Goal: Task Accomplishment & Management: Use online tool/utility

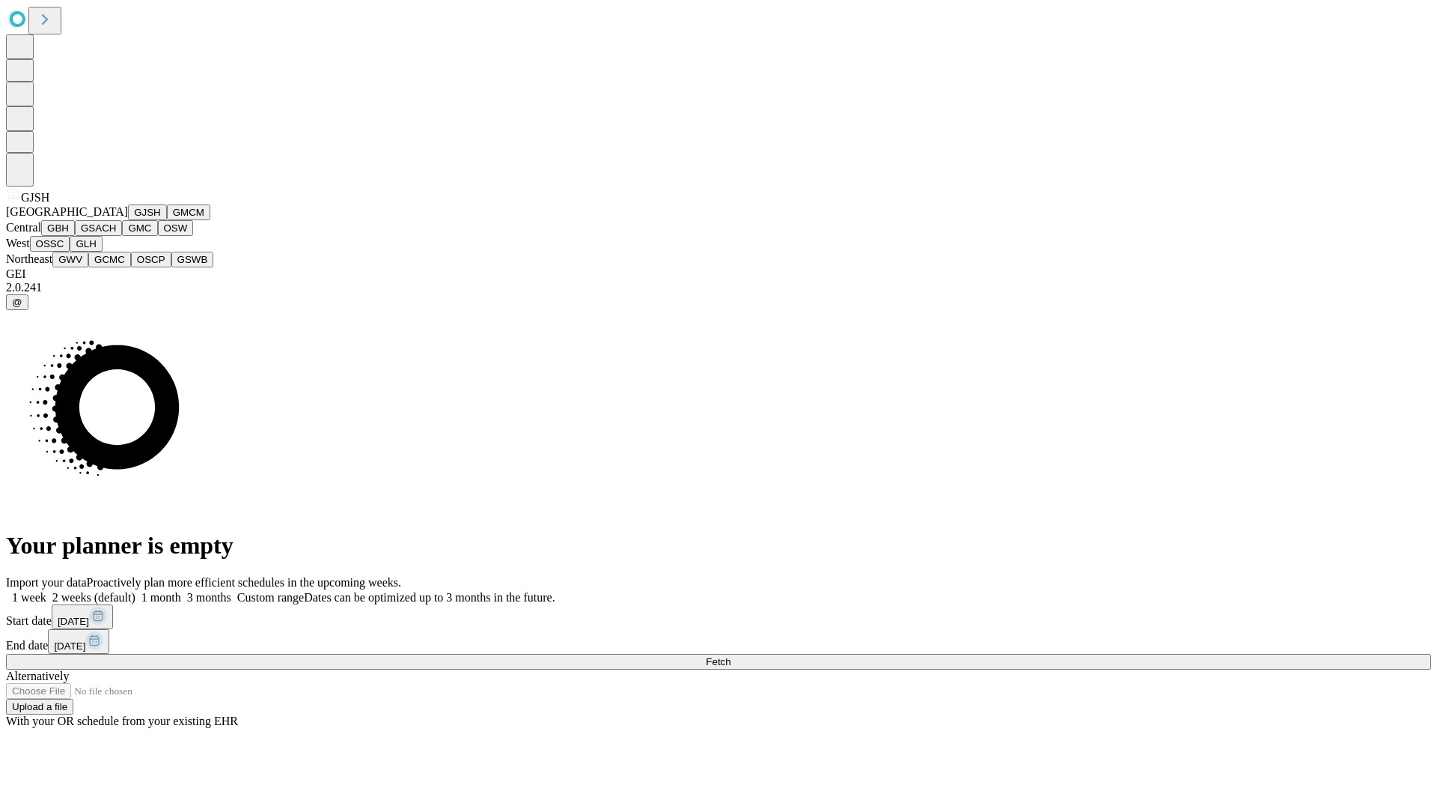
click at [128, 220] on button "GJSH" at bounding box center [147, 212] width 39 height 16
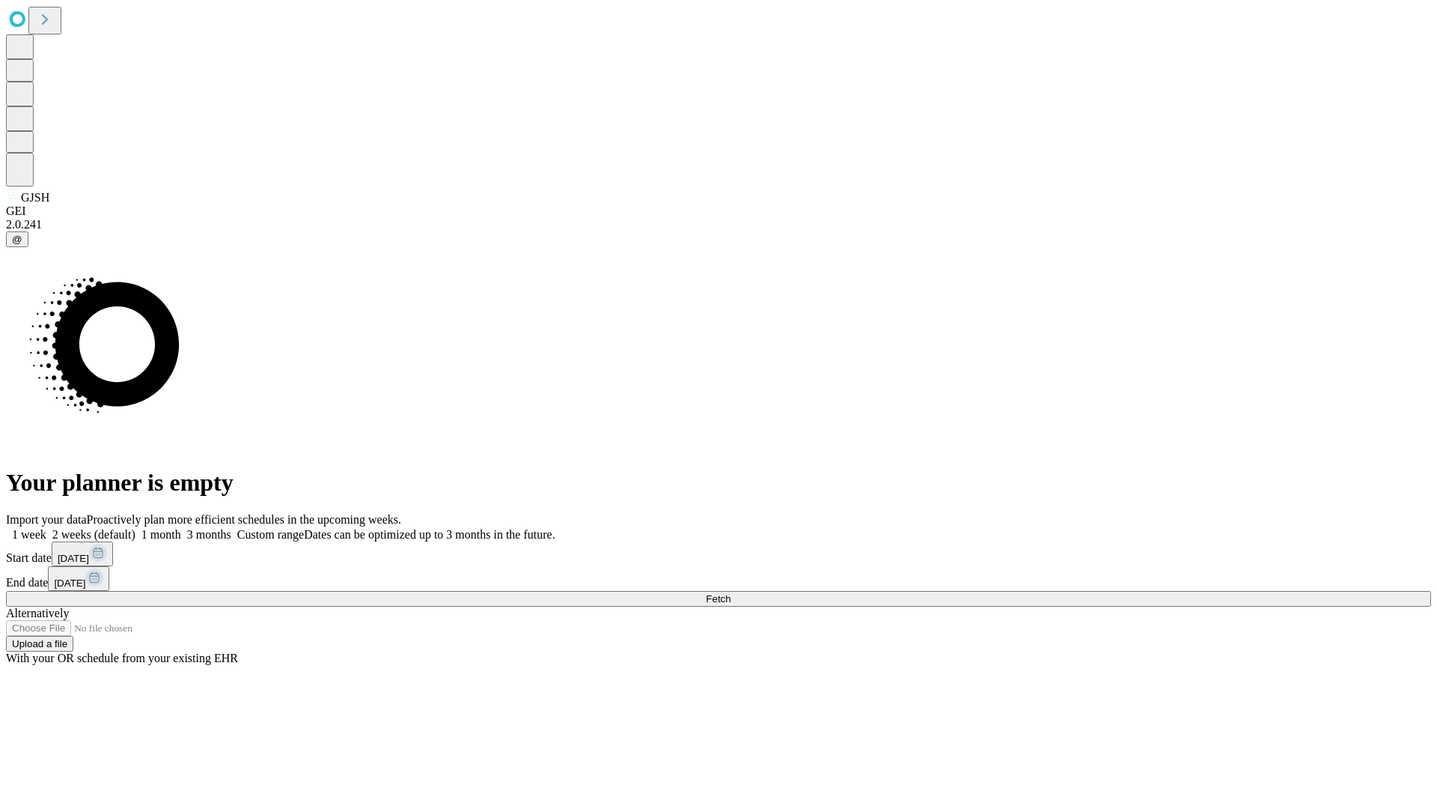
click at [136, 528] on label "2 weeks (default)" at bounding box center [90, 534] width 89 height 13
click at [731, 593] on span "Fetch" at bounding box center [718, 598] width 25 height 11
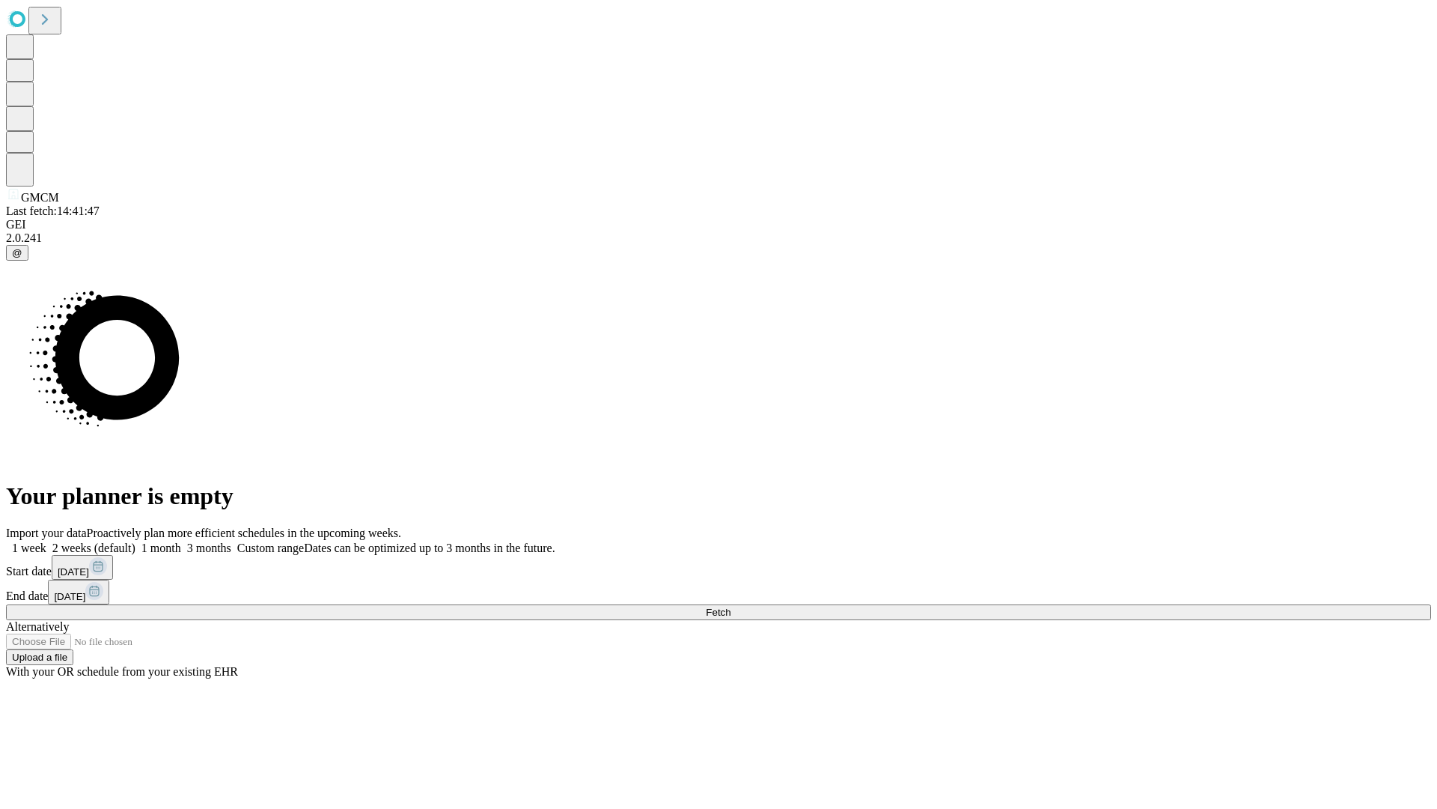
click at [136, 541] on label "2 weeks (default)" at bounding box center [90, 547] width 89 height 13
click at [731, 606] on span "Fetch" at bounding box center [718, 611] width 25 height 11
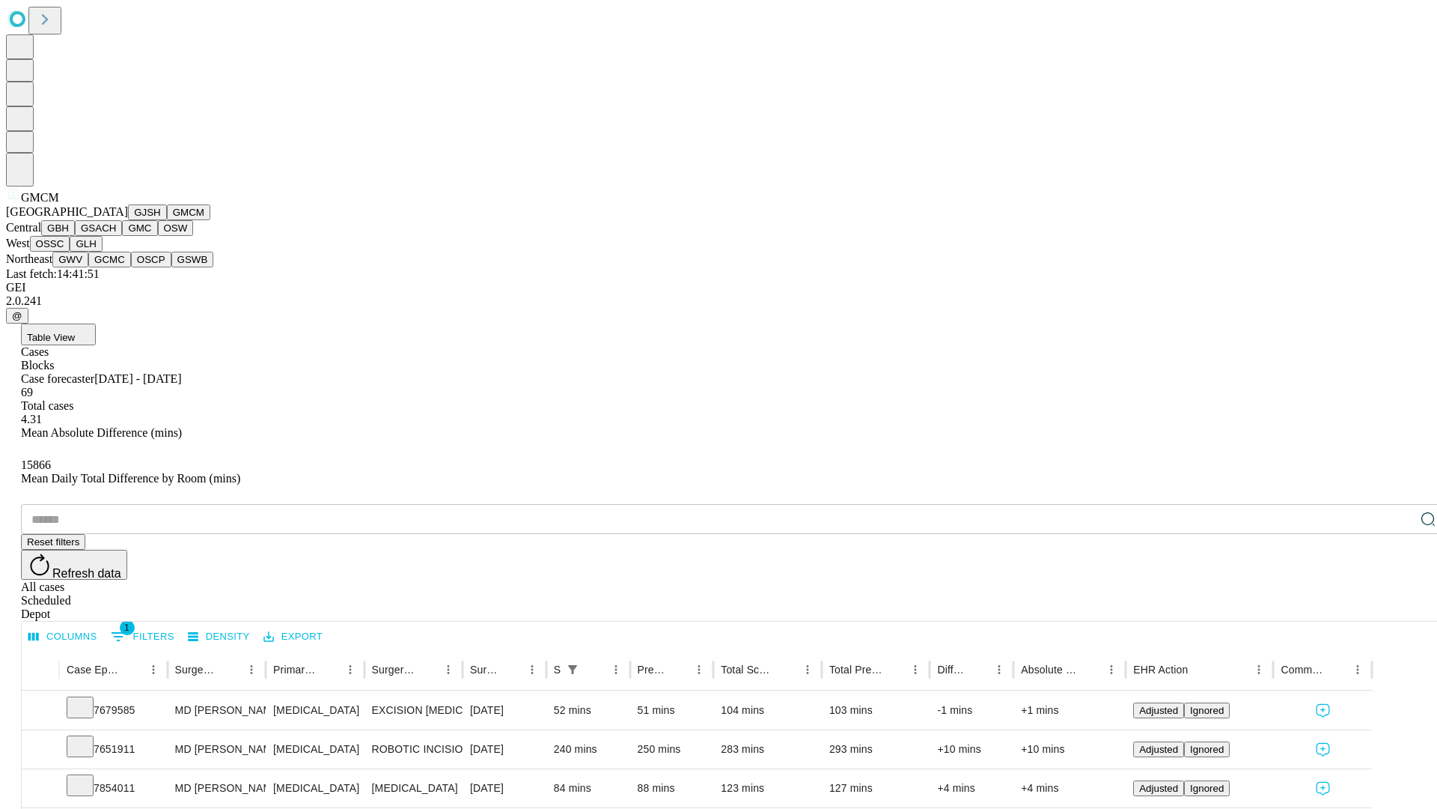
click at [75, 236] on button "GBH" at bounding box center [58, 228] width 34 height 16
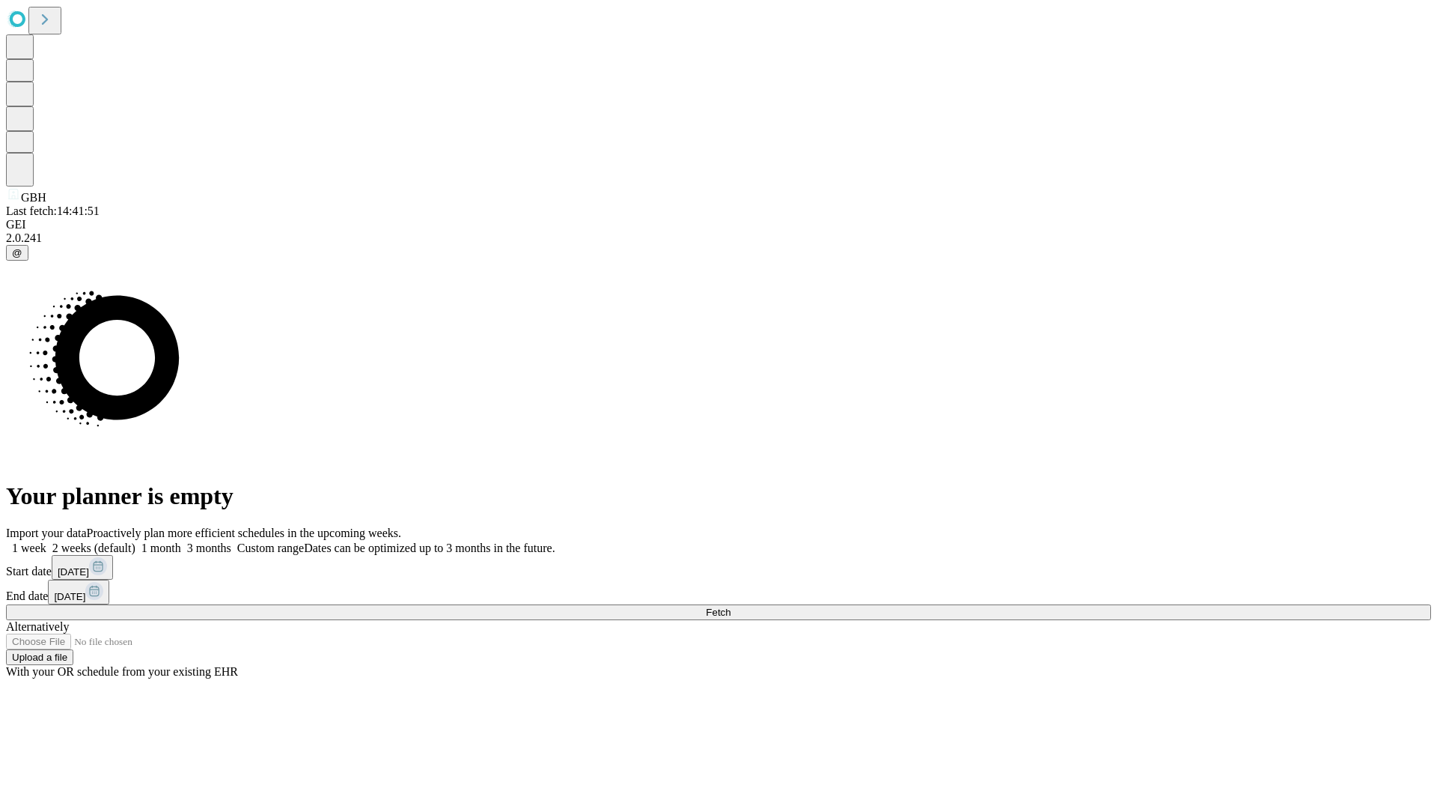
click at [136, 541] on label "2 weeks (default)" at bounding box center [90, 547] width 89 height 13
click at [731, 606] on span "Fetch" at bounding box center [718, 611] width 25 height 11
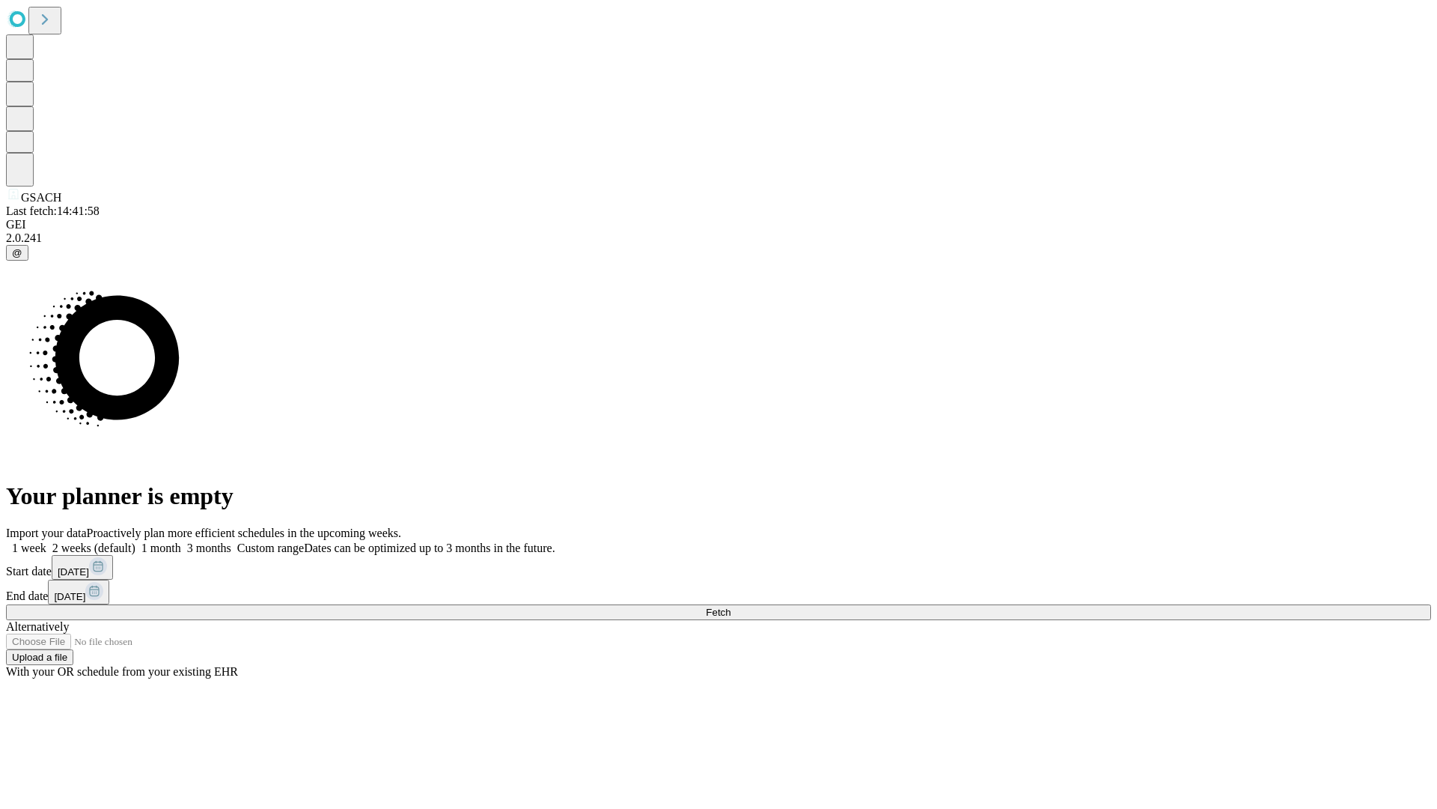
click at [136, 541] on label "2 weeks (default)" at bounding box center [90, 547] width 89 height 13
click at [731, 606] on span "Fetch" at bounding box center [718, 611] width 25 height 11
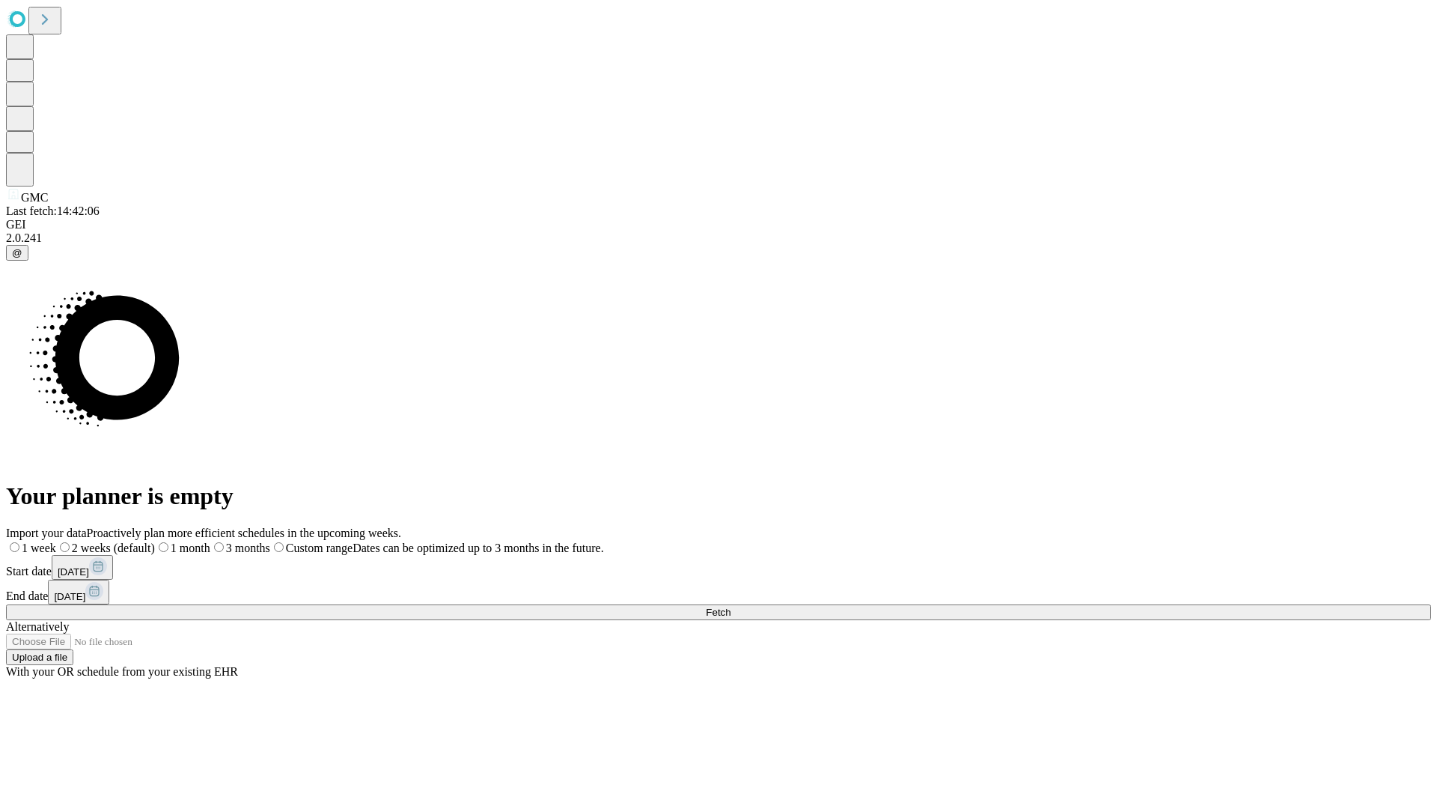
click at [155, 541] on label "2 weeks (default)" at bounding box center [105, 547] width 99 height 13
click at [731, 606] on span "Fetch" at bounding box center [718, 611] width 25 height 11
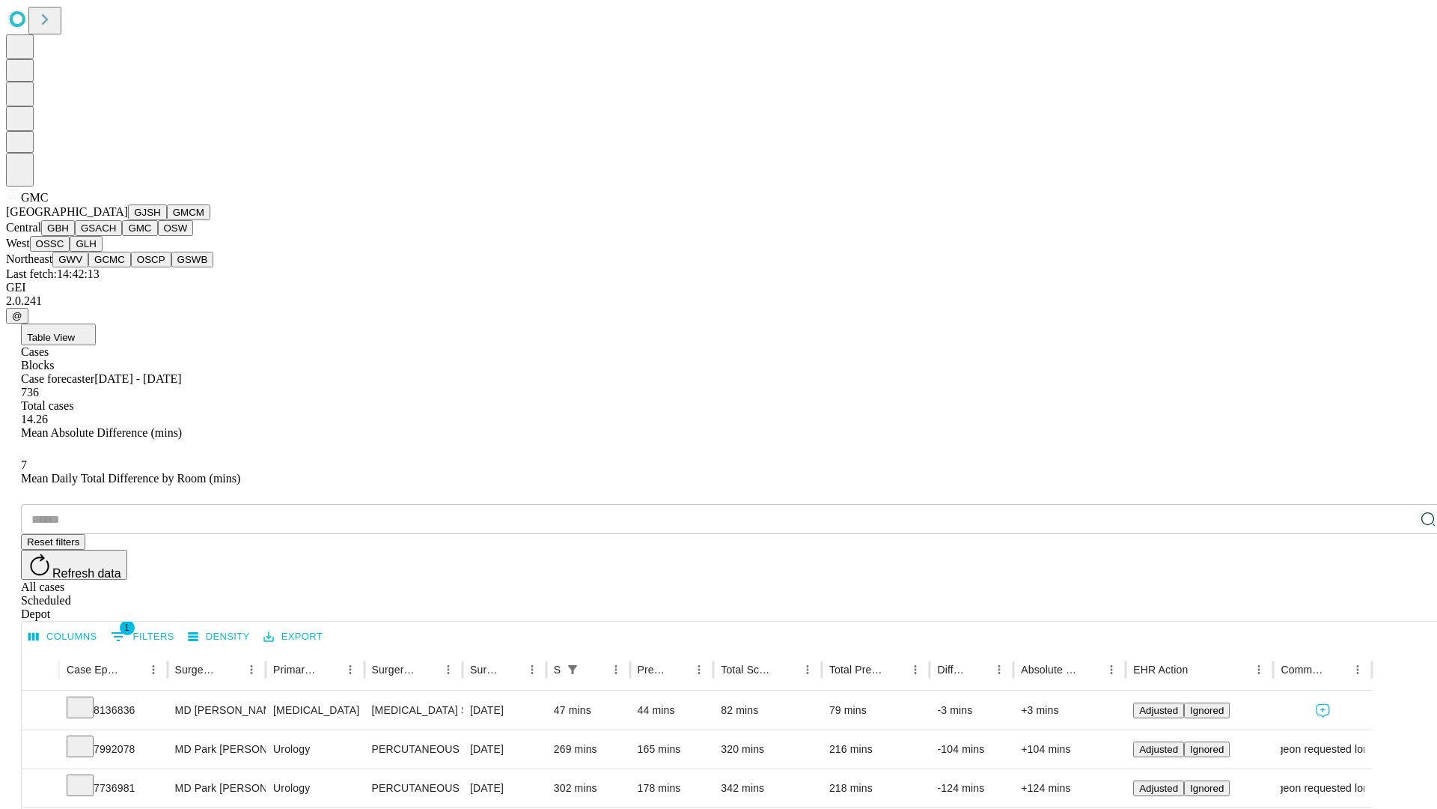
click at [158, 236] on button "OSW" at bounding box center [176, 228] width 36 height 16
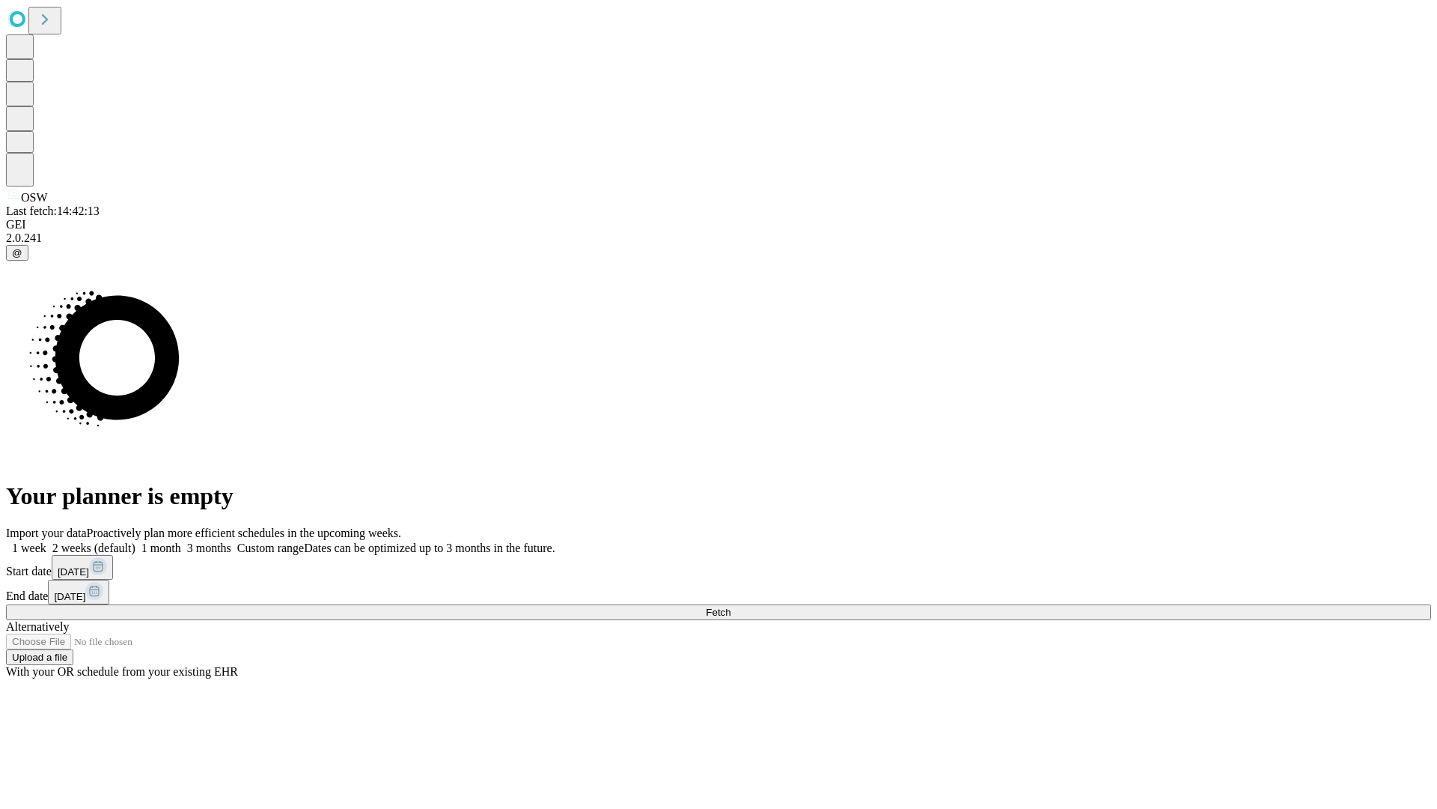
click at [136, 541] on label "2 weeks (default)" at bounding box center [90, 547] width 89 height 13
click at [731, 606] on span "Fetch" at bounding box center [718, 611] width 25 height 11
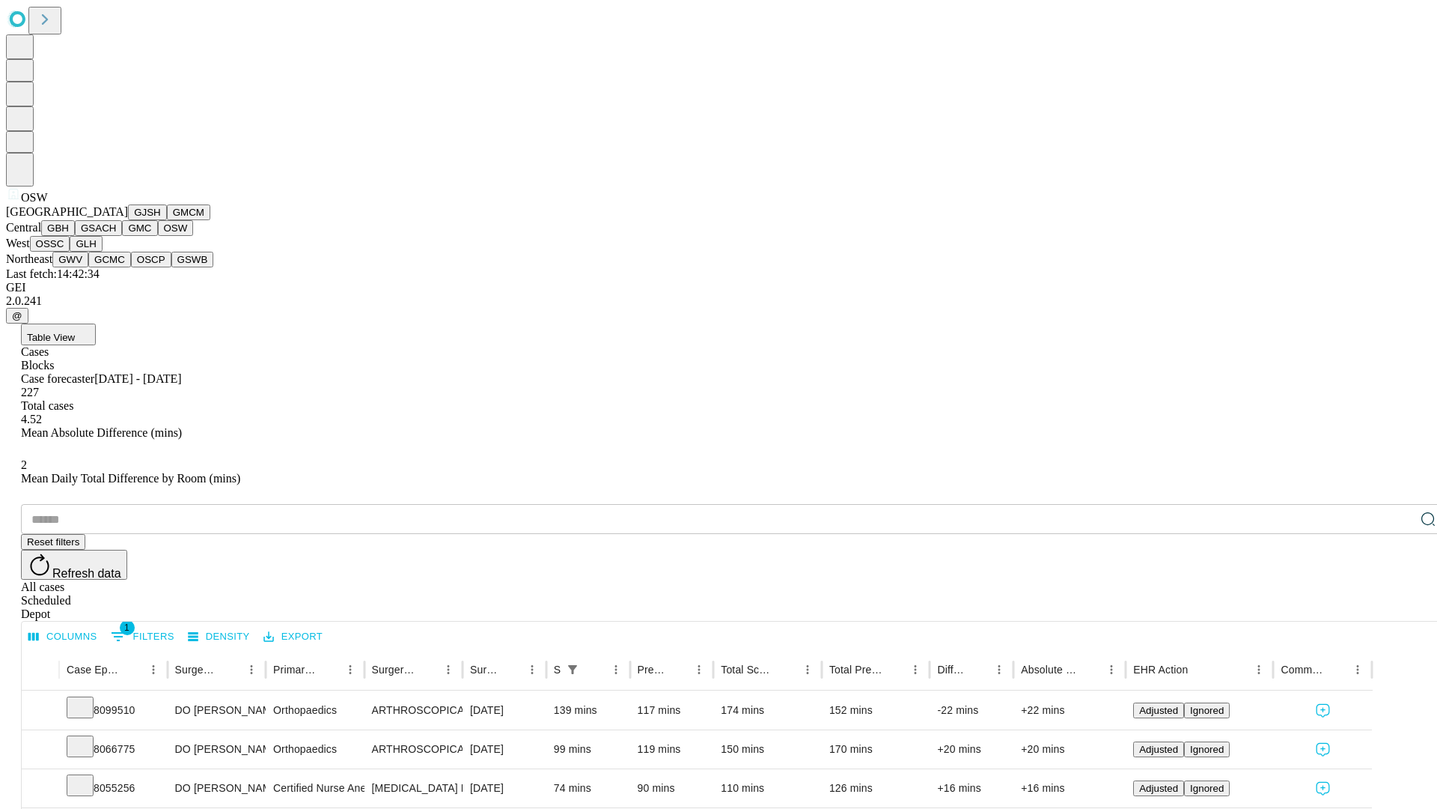
click at [70, 252] on button "OSSC" at bounding box center [50, 244] width 40 height 16
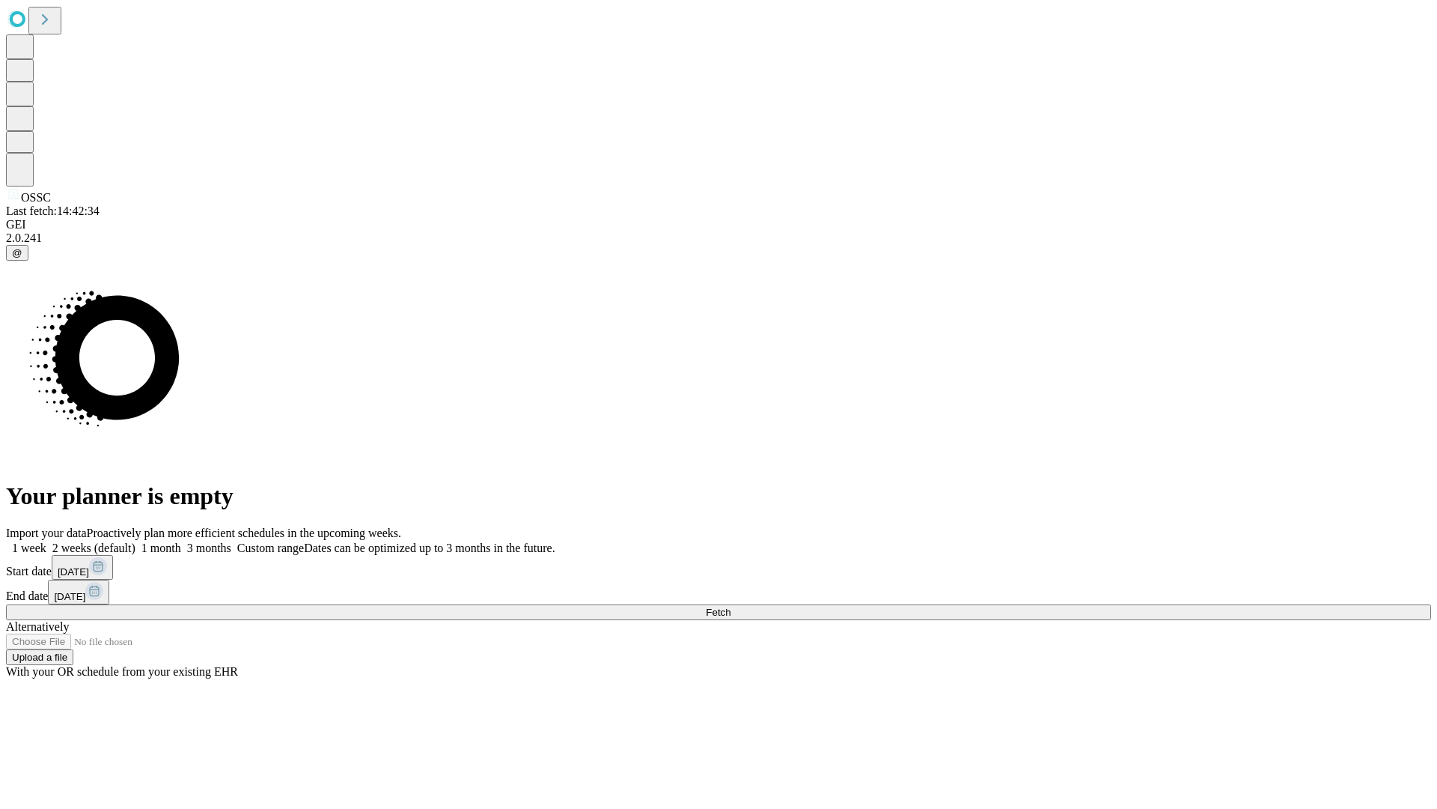
click at [731, 606] on span "Fetch" at bounding box center [718, 611] width 25 height 11
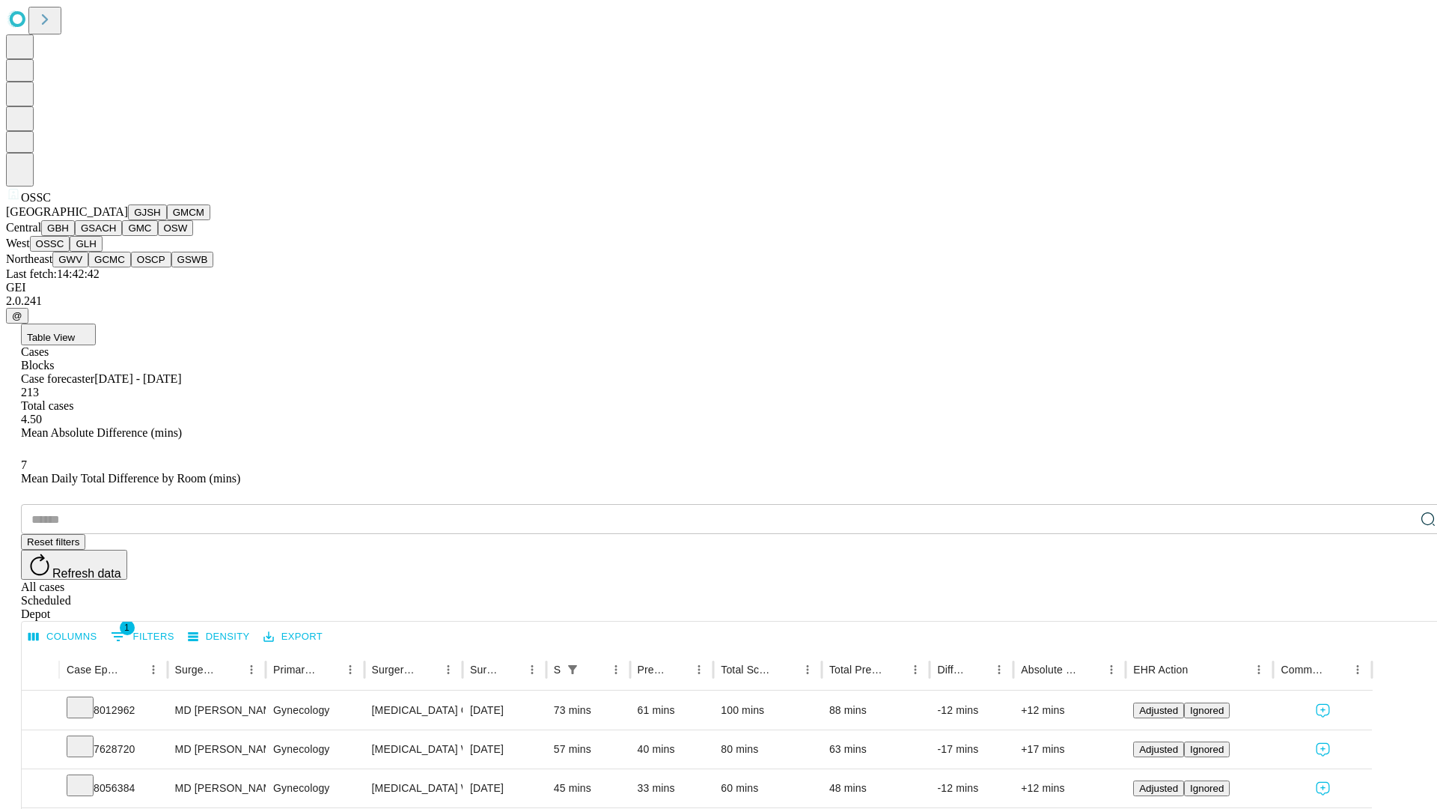
click at [102, 252] on button "GLH" at bounding box center [86, 244] width 32 height 16
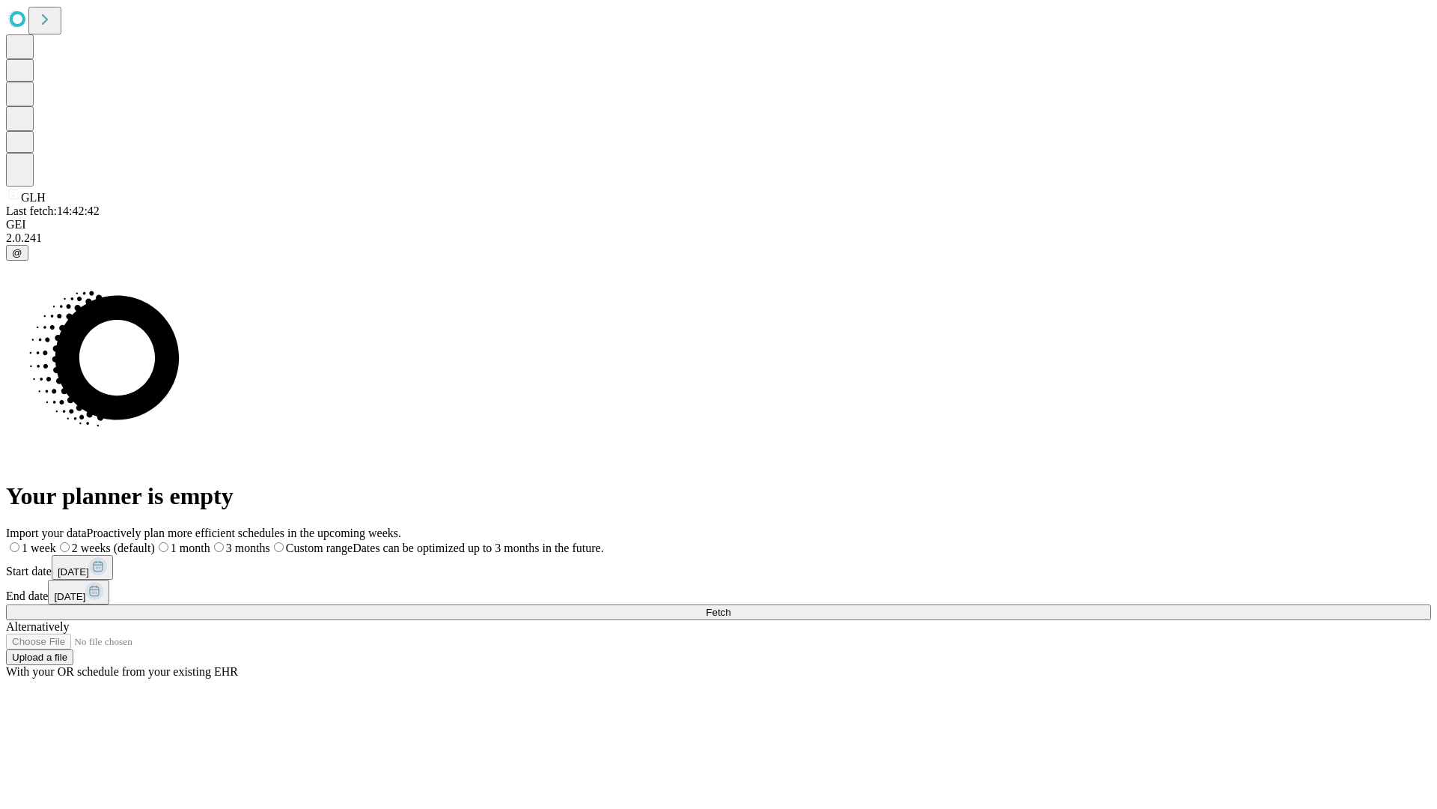
click at [155, 541] on label "2 weeks (default)" at bounding box center [105, 547] width 99 height 13
click at [731, 606] on span "Fetch" at bounding box center [718, 611] width 25 height 11
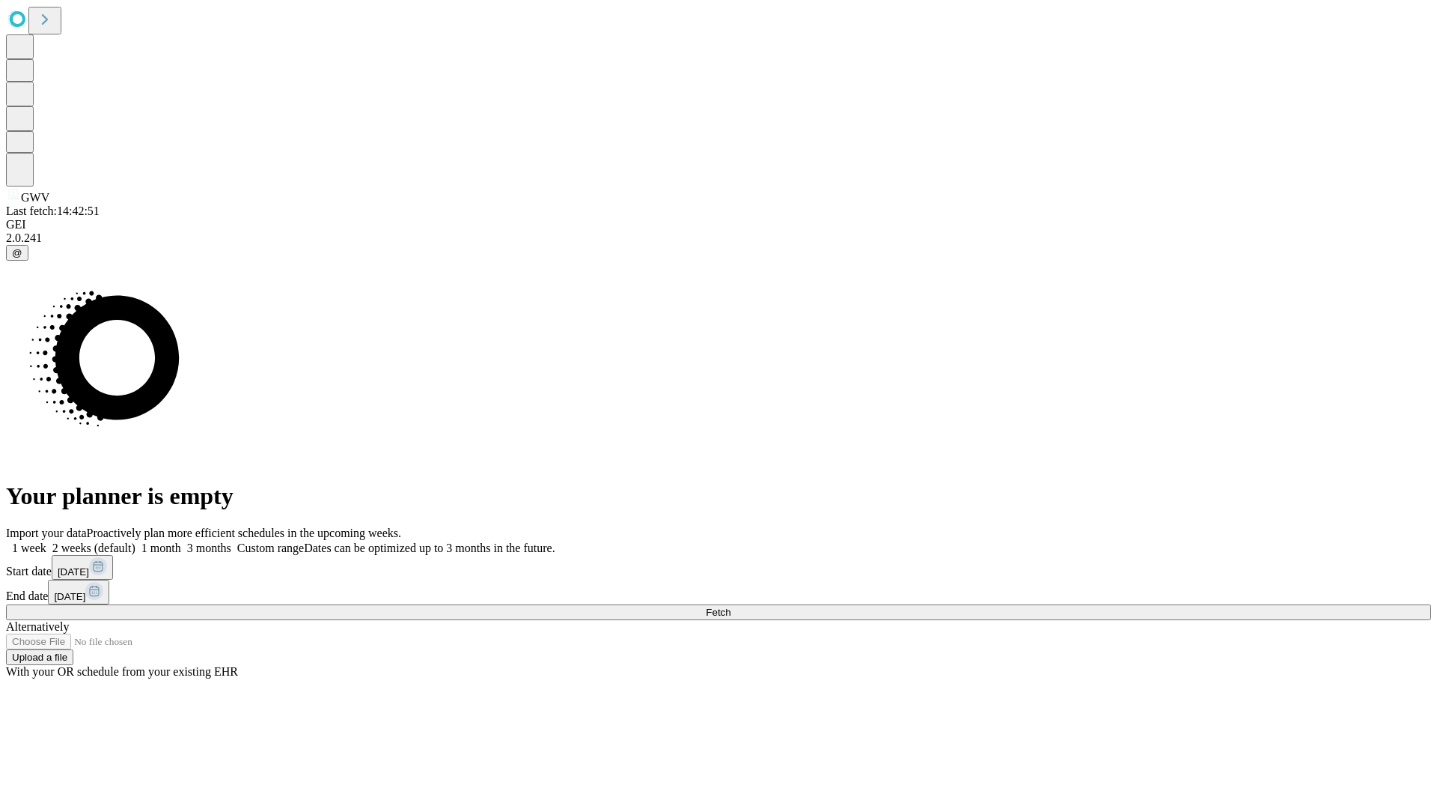
click at [731, 606] on span "Fetch" at bounding box center [718, 611] width 25 height 11
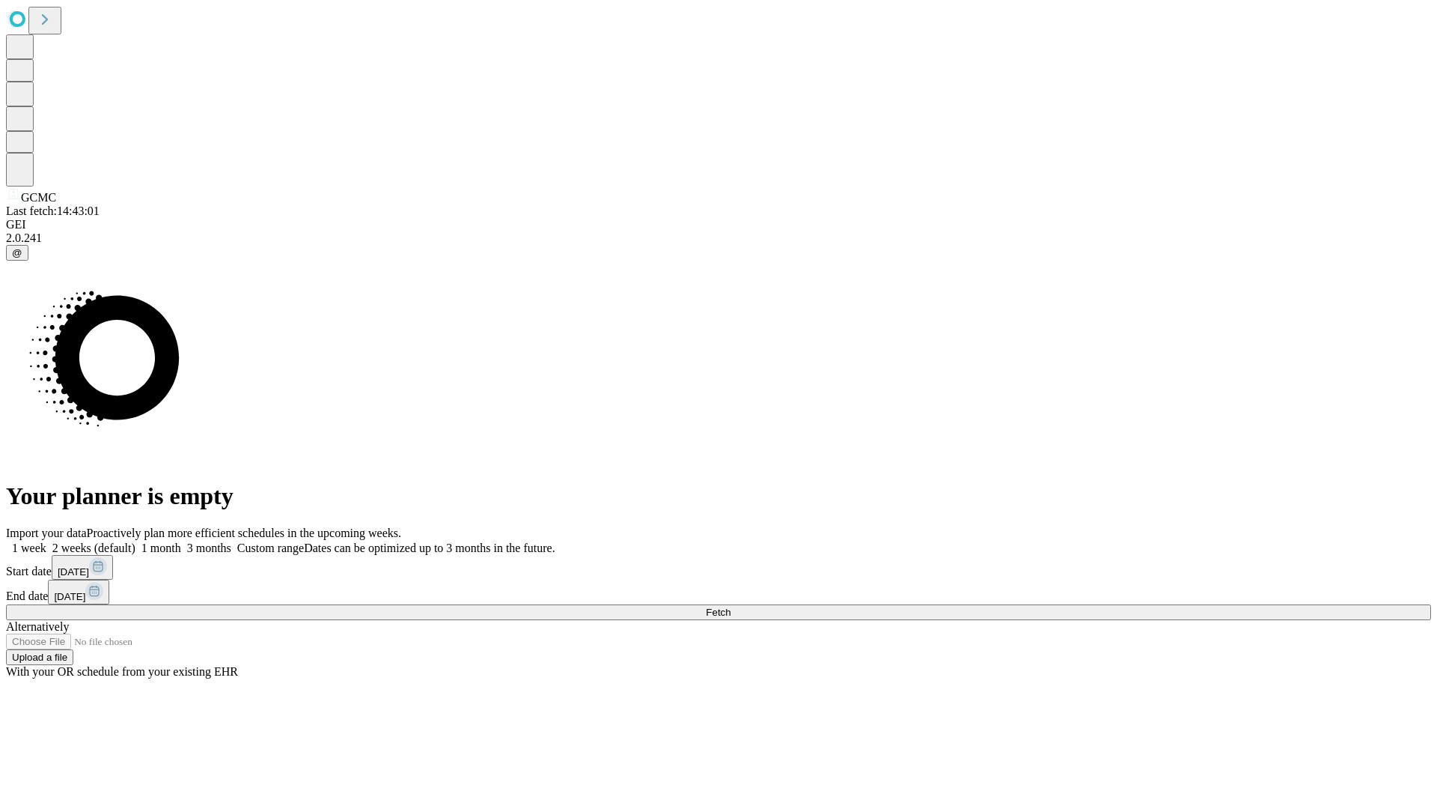
click at [731, 606] on span "Fetch" at bounding box center [718, 611] width 25 height 11
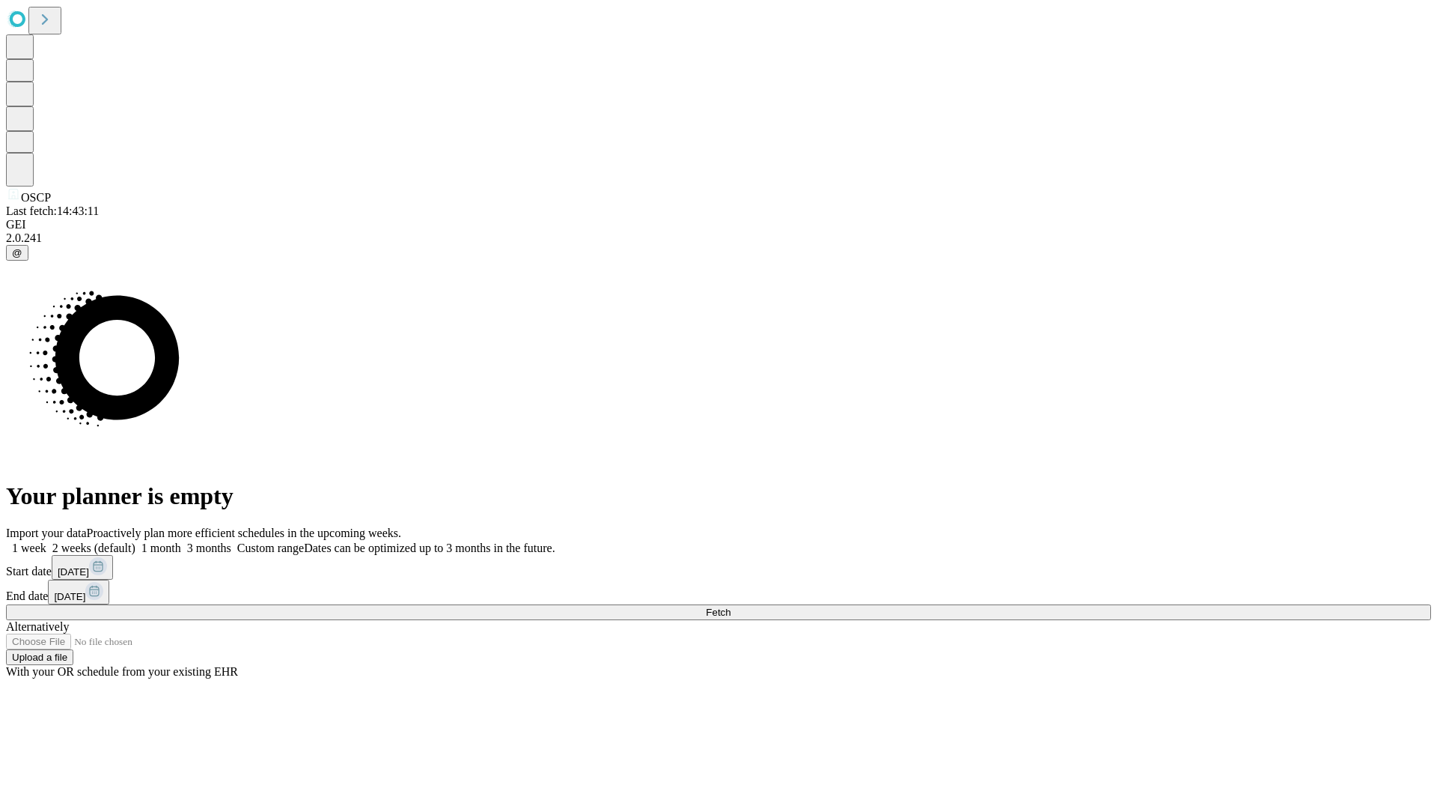
click at [136, 541] on label "2 weeks (default)" at bounding box center [90, 547] width 89 height 13
click at [731, 606] on span "Fetch" at bounding box center [718, 611] width 25 height 11
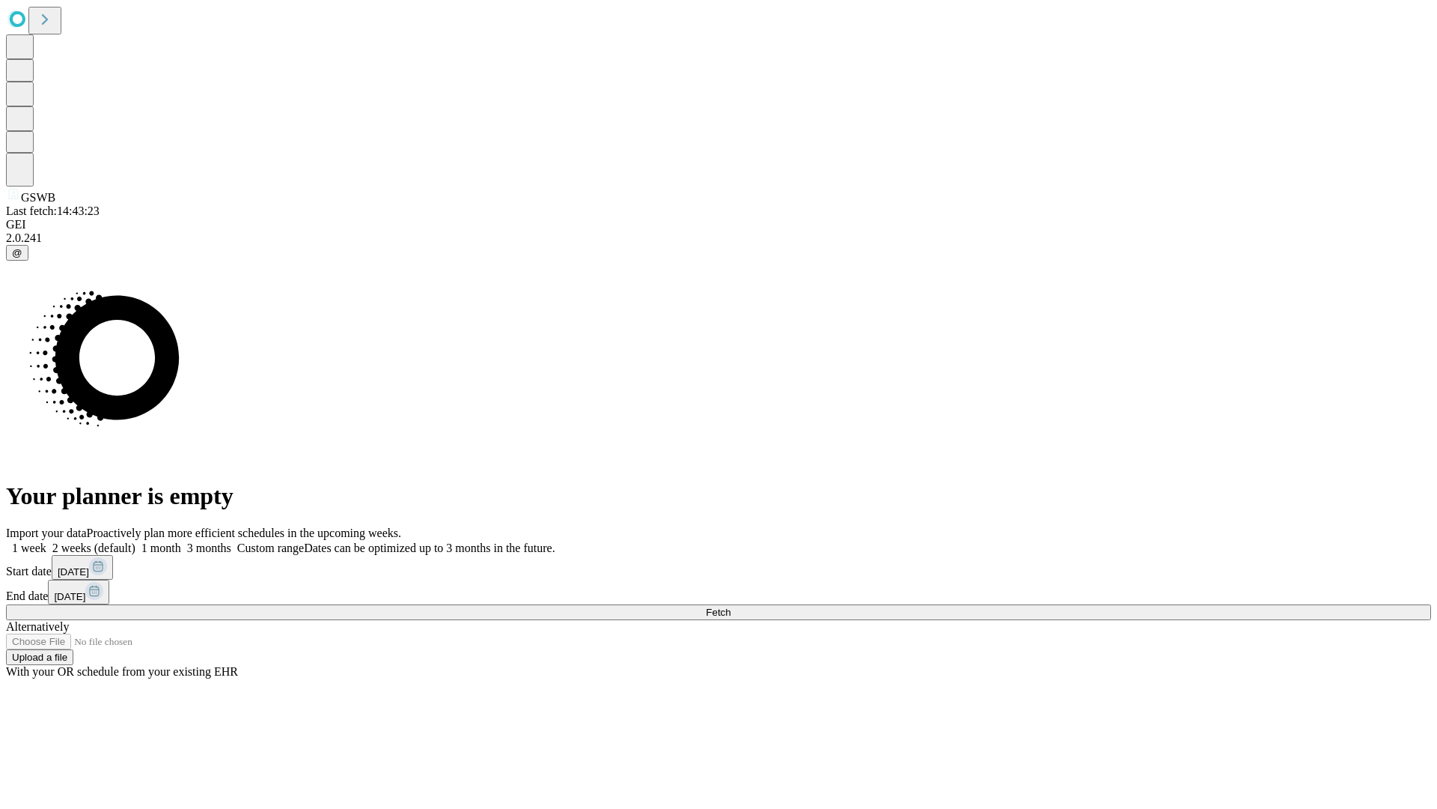
click at [136, 541] on label "2 weeks (default)" at bounding box center [90, 547] width 89 height 13
click at [731, 606] on span "Fetch" at bounding box center [718, 611] width 25 height 11
